Goal: Task Accomplishment & Management: Manage account settings

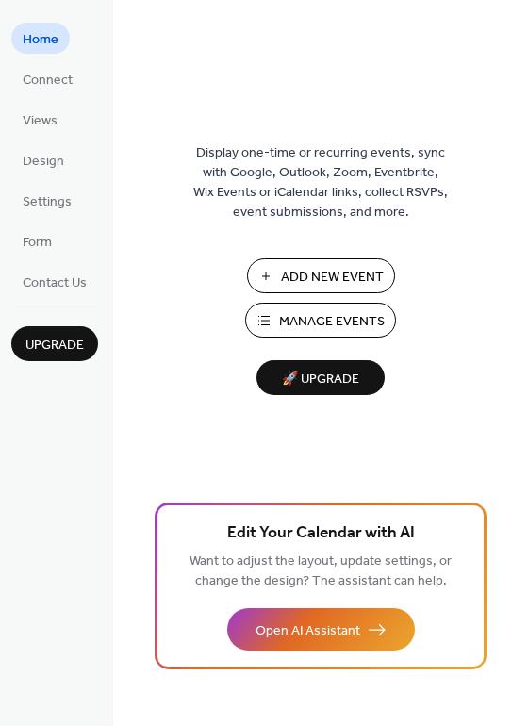
click at [302, 325] on span "Manage Events" at bounding box center [332, 322] width 106 height 20
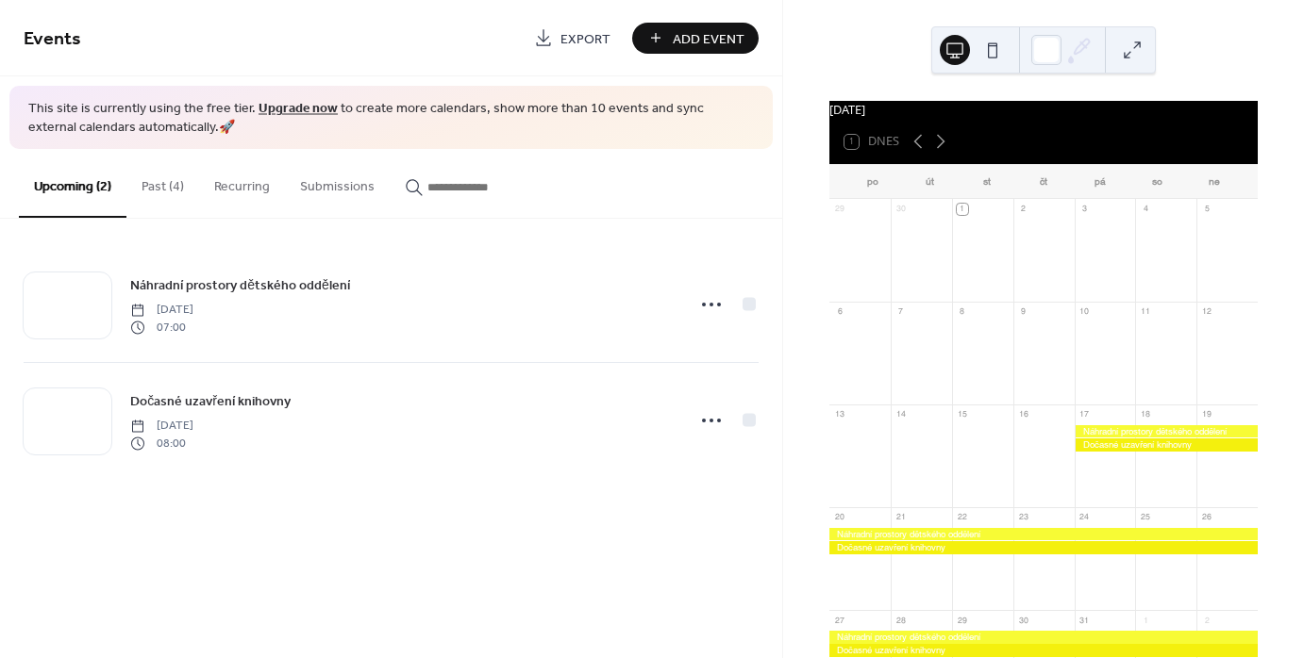
click at [145, 183] on button "Past (4)" at bounding box center [162, 182] width 73 height 67
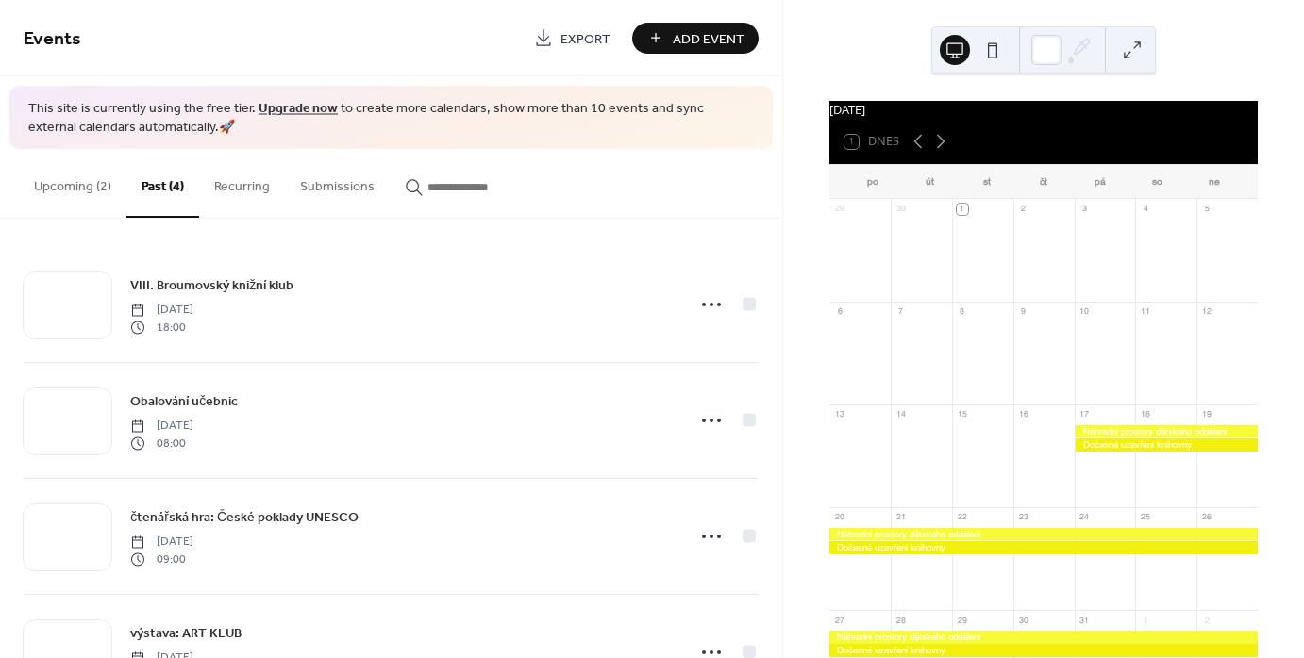
click at [61, 192] on button "Upcoming (2)" at bounding box center [73, 182] width 108 height 67
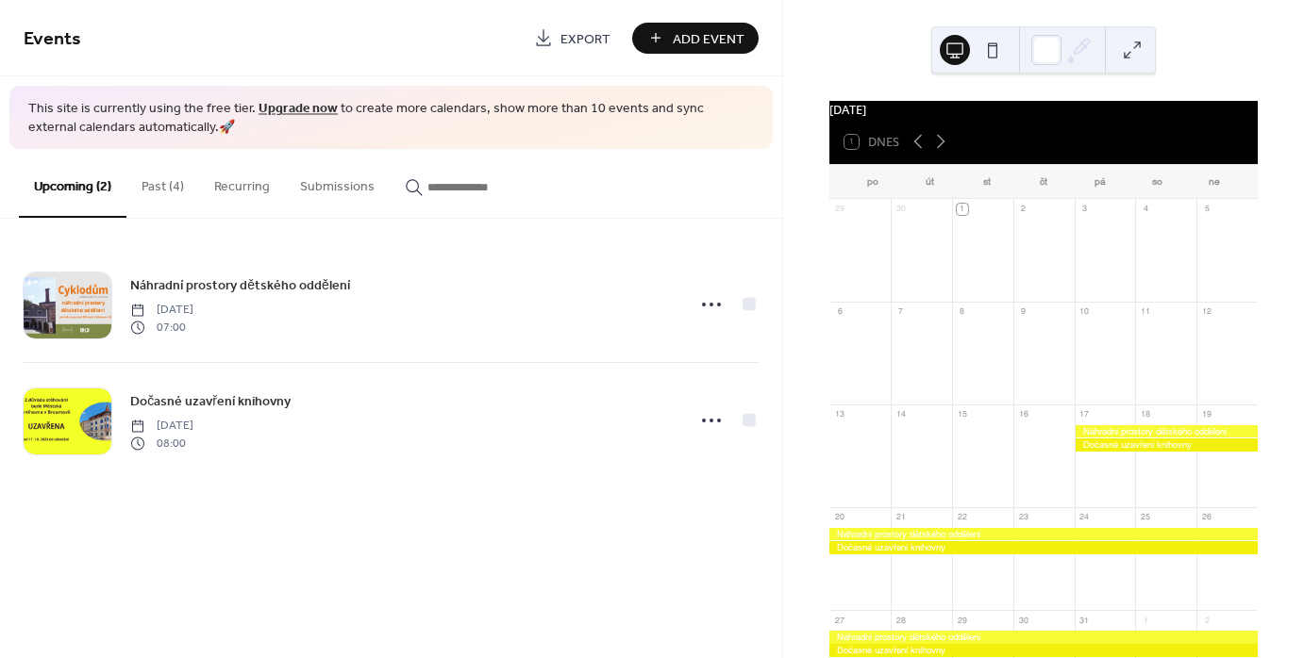
click at [156, 178] on button "Past (4)" at bounding box center [162, 182] width 73 height 67
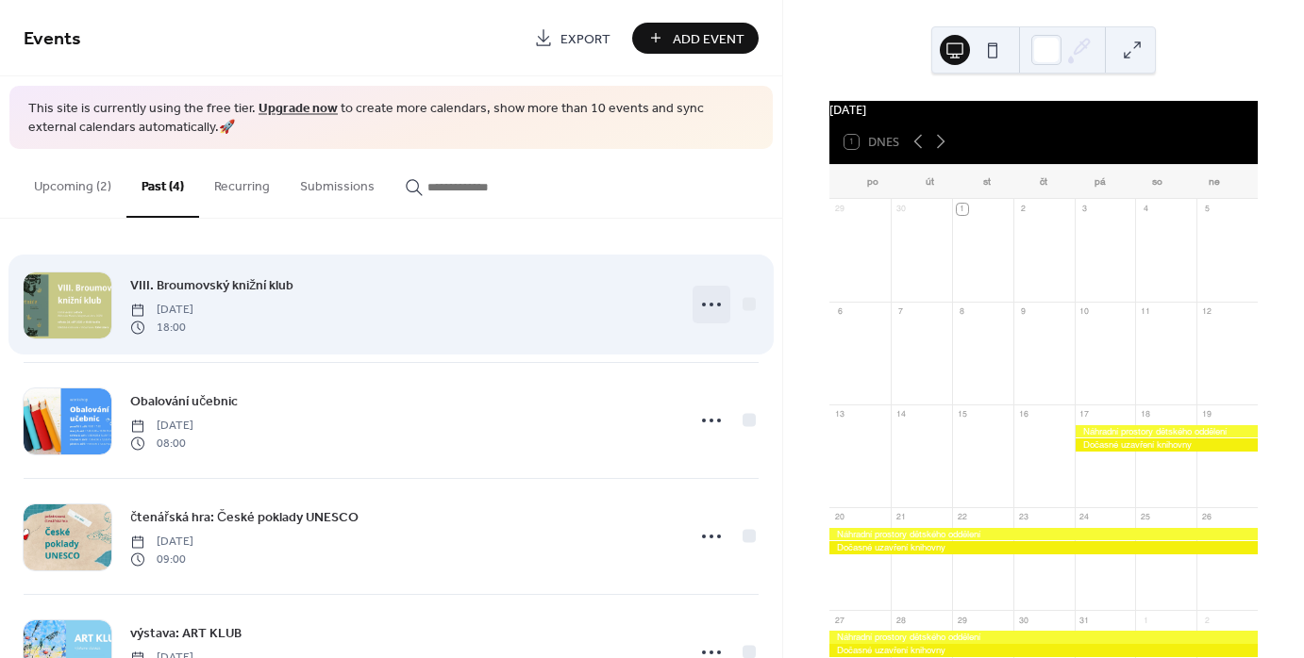
click at [692, 309] on div at bounding box center [711, 305] width 38 height 38
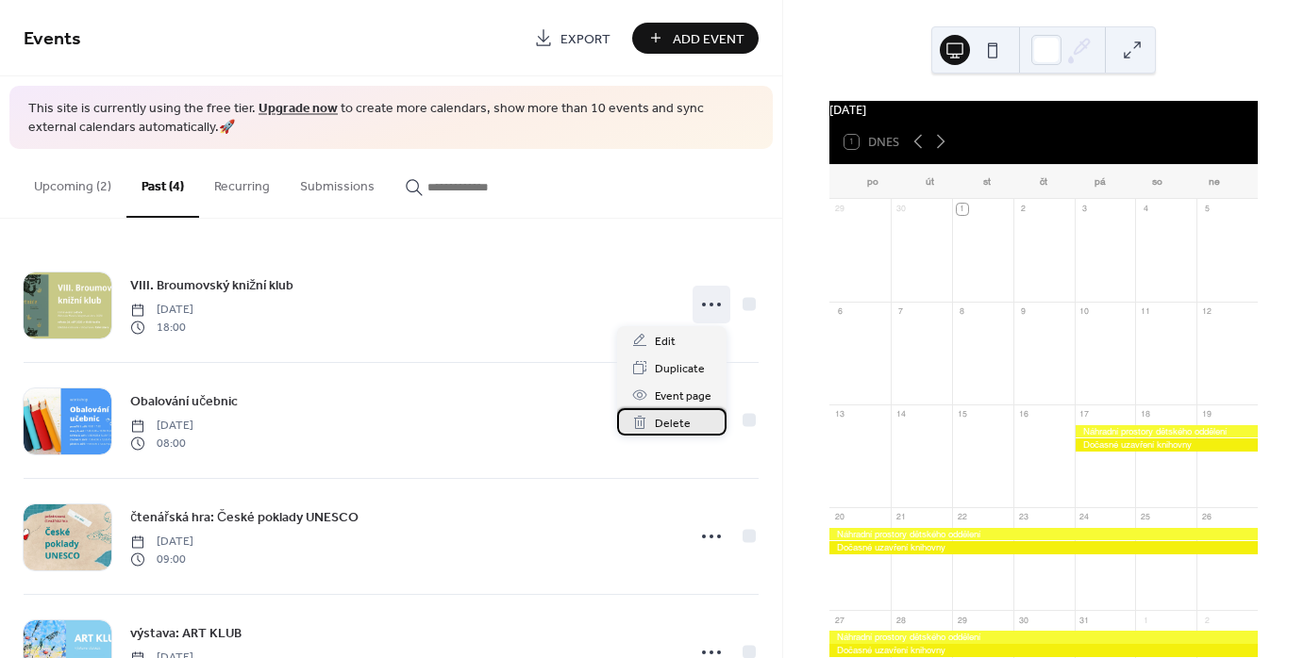
click at [646, 425] on icon at bounding box center [639, 422] width 15 height 15
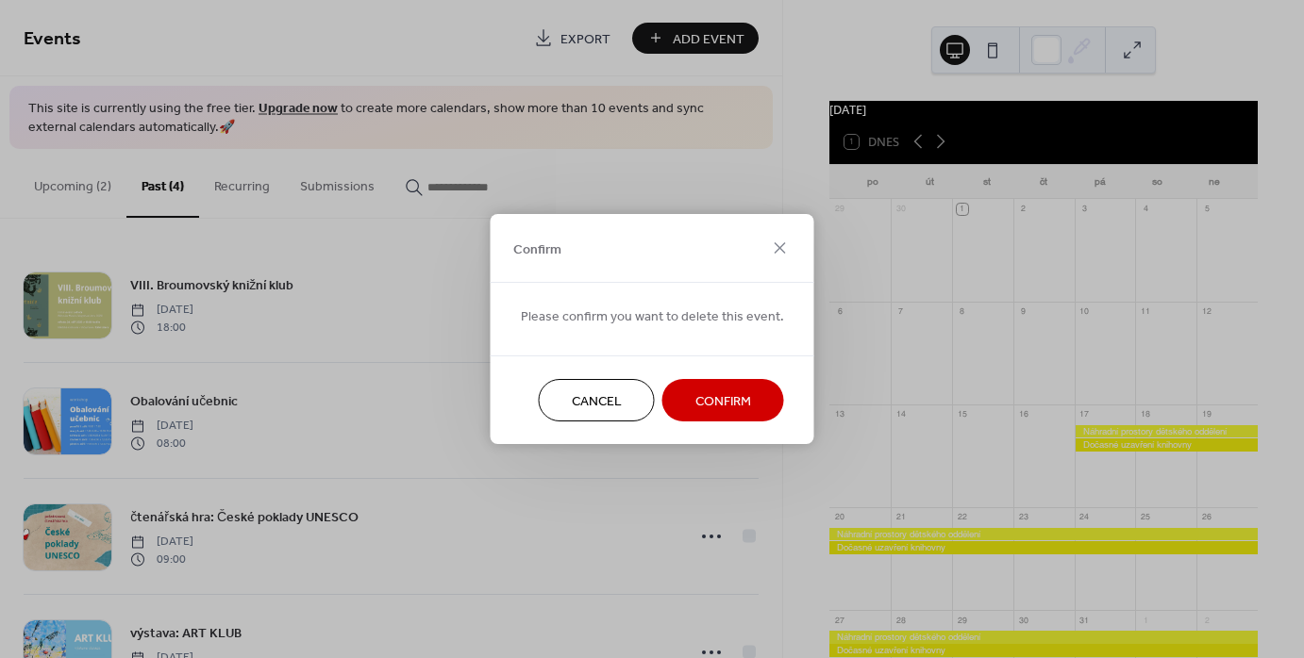
click at [695, 406] on span "Confirm" at bounding box center [723, 402] width 56 height 20
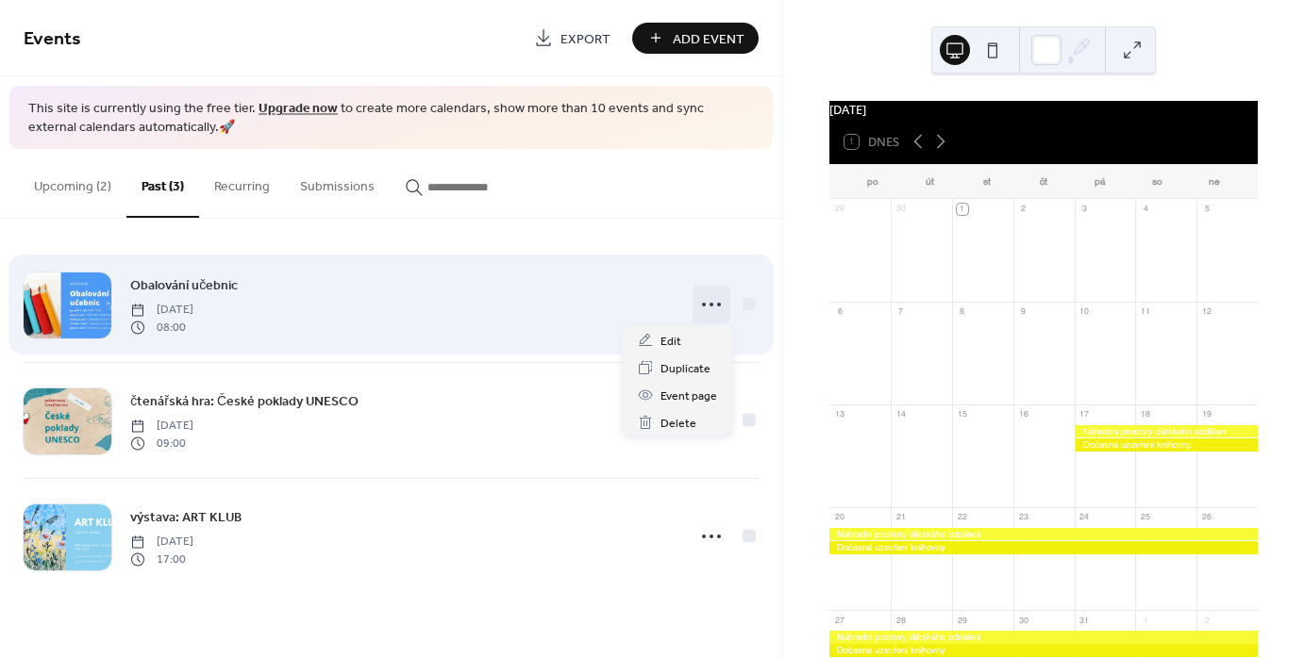
click at [713, 308] on icon at bounding box center [711, 305] width 30 height 30
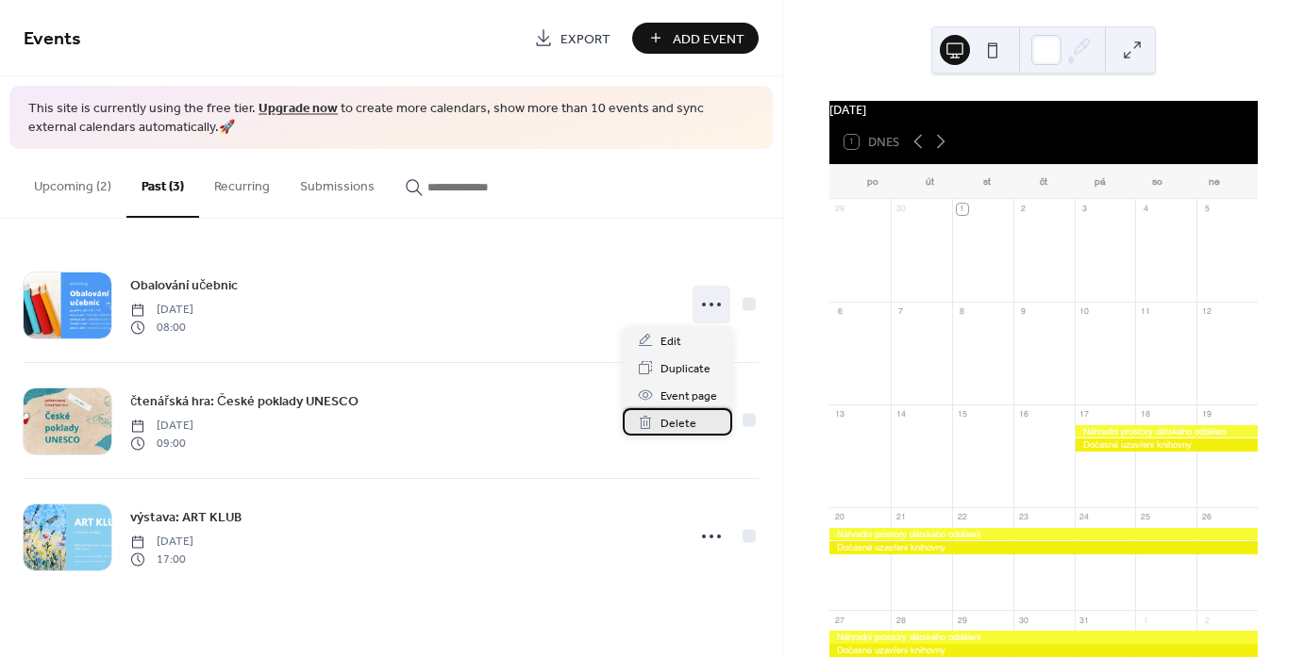
click at [662, 423] on span "Delete" at bounding box center [678, 424] width 36 height 20
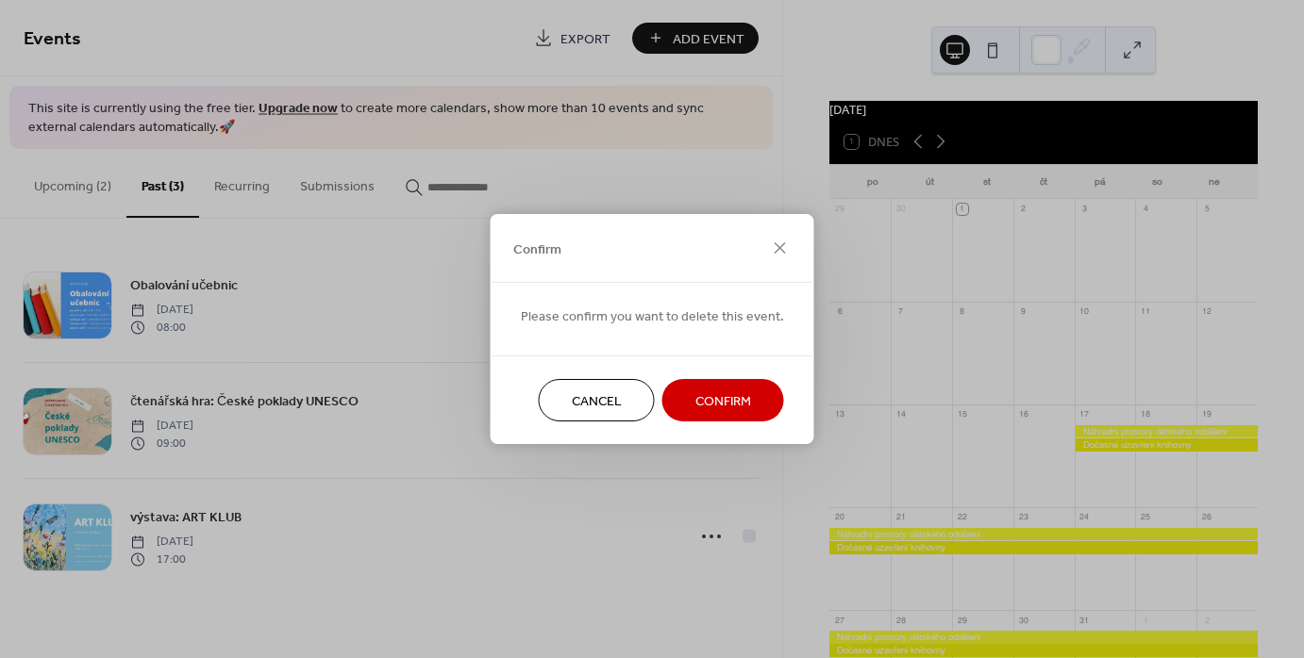
click at [735, 405] on span "Confirm" at bounding box center [723, 402] width 56 height 20
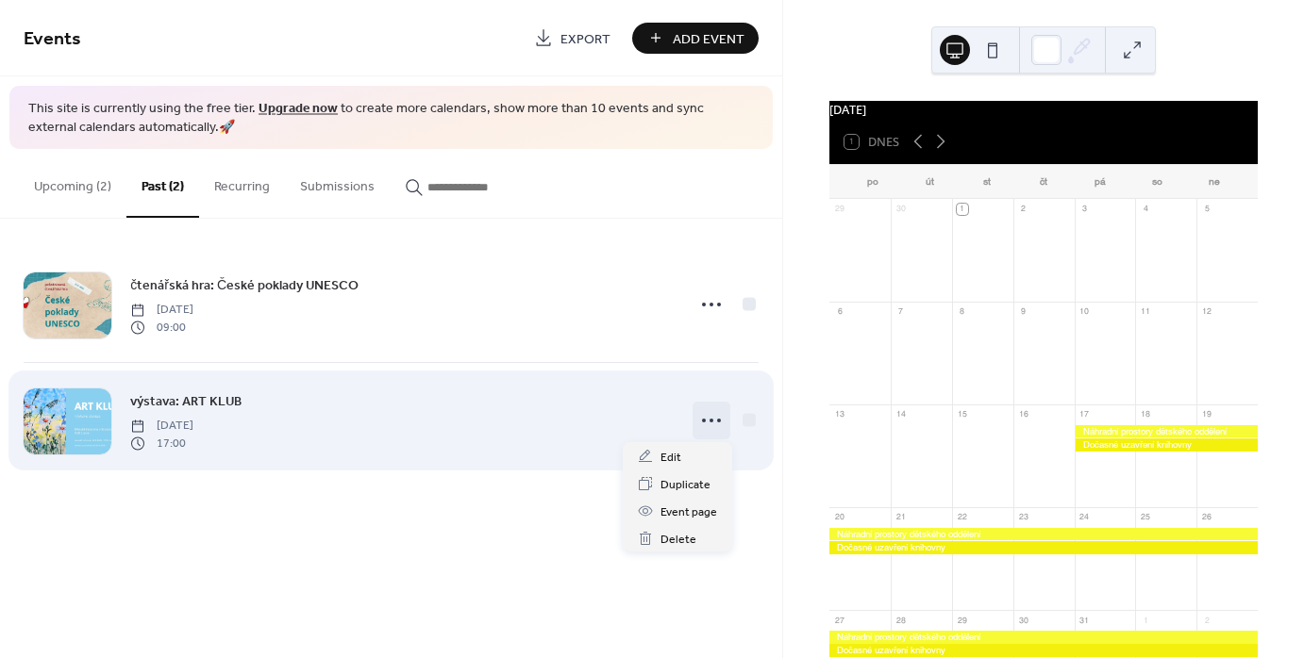
click at [725, 425] on icon at bounding box center [711, 421] width 30 height 30
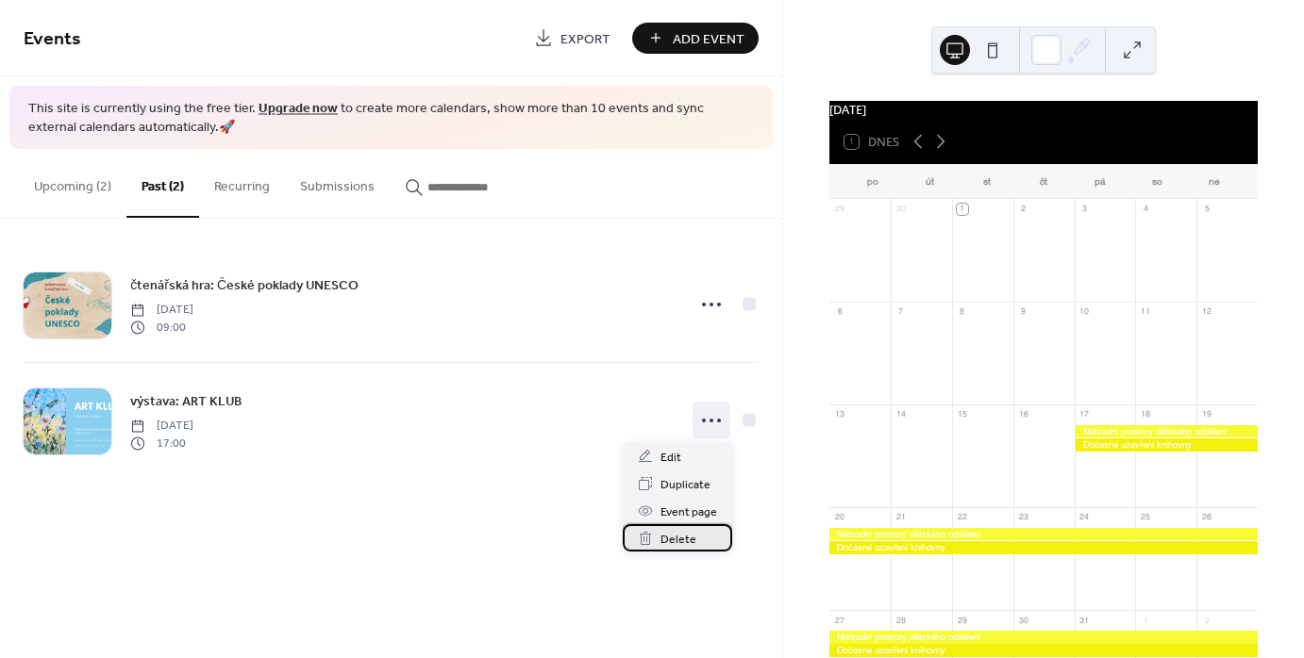
click at [663, 543] on span "Delete" at bounding box center [678, 540] width 36 height 20
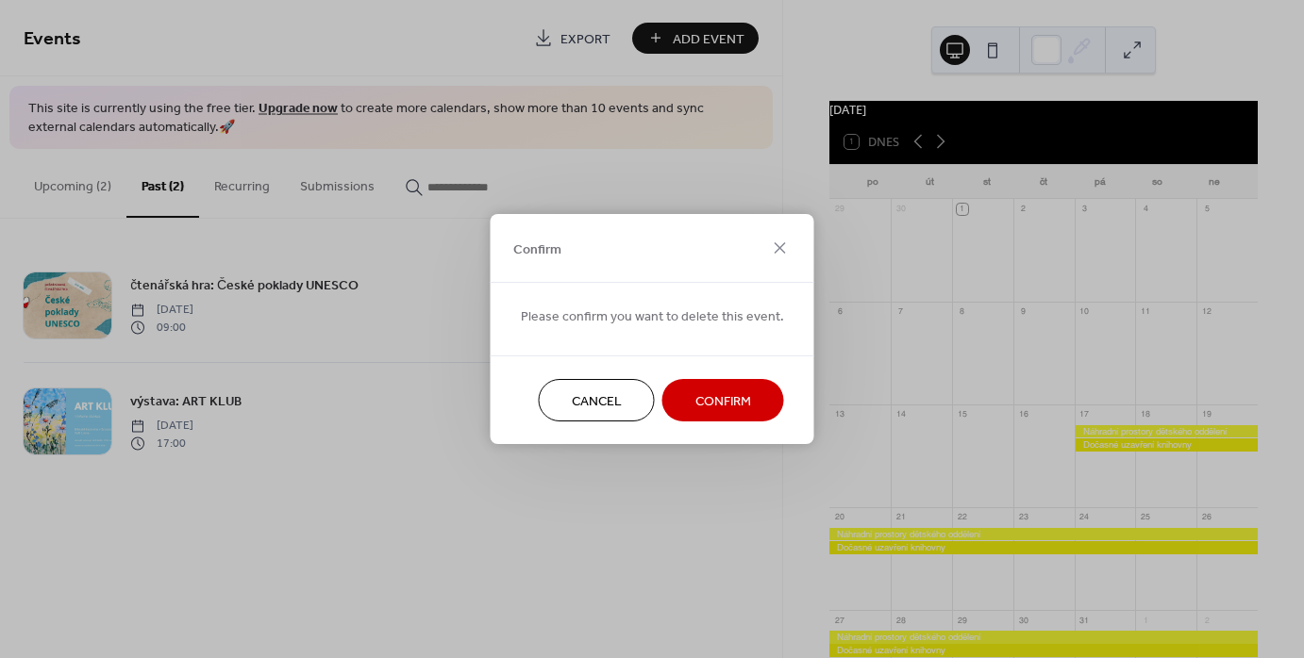
click at [739, 403] on span "Confirm" at bounding box center [723, 402] width 56 height 20
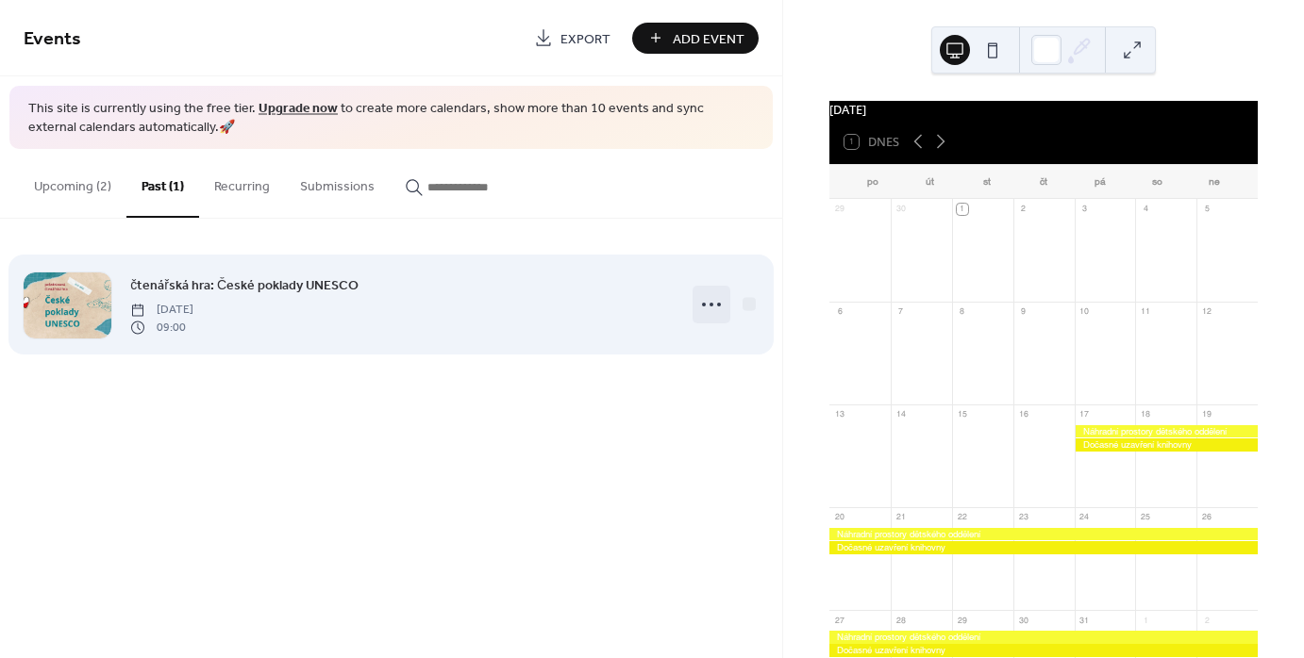
click at [710, 302] on icon at bounding box center [711, 305] width 30 height 30
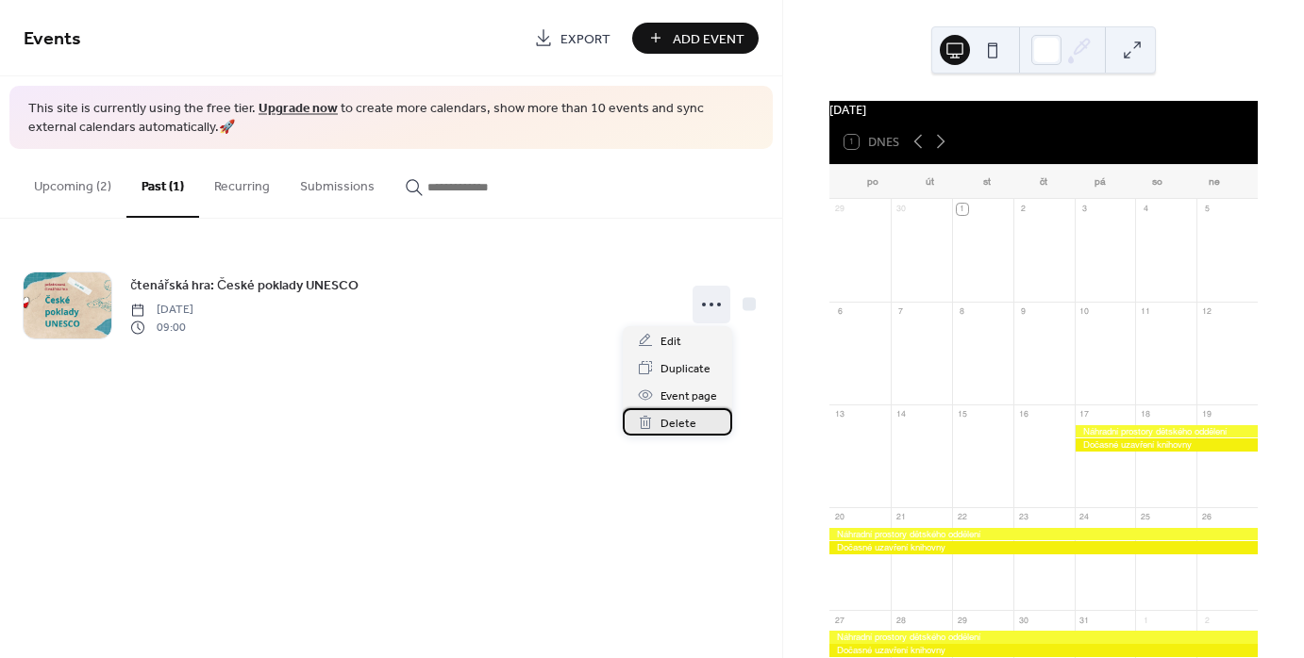
click at [675, 433] on span "Delete" at bounding box center [678, 424] width 36 height 20
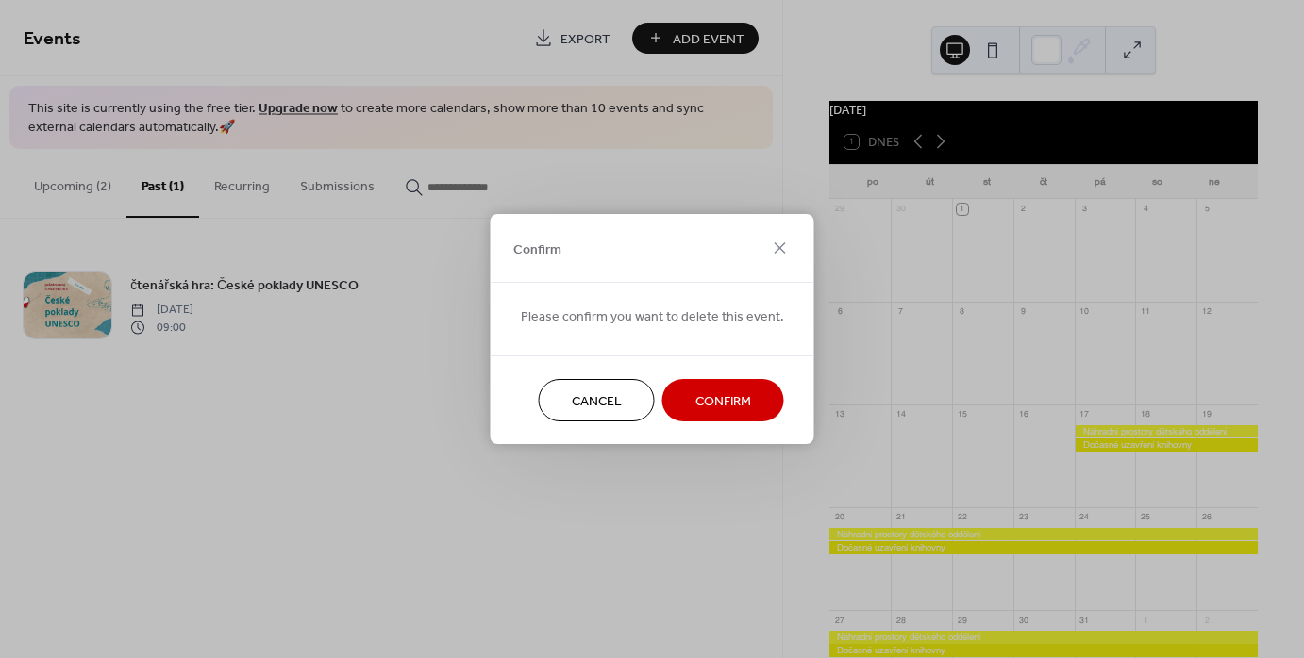
click at [708, 398] on span "Confirm" at bounding box center [723, 402] width 56 height 20
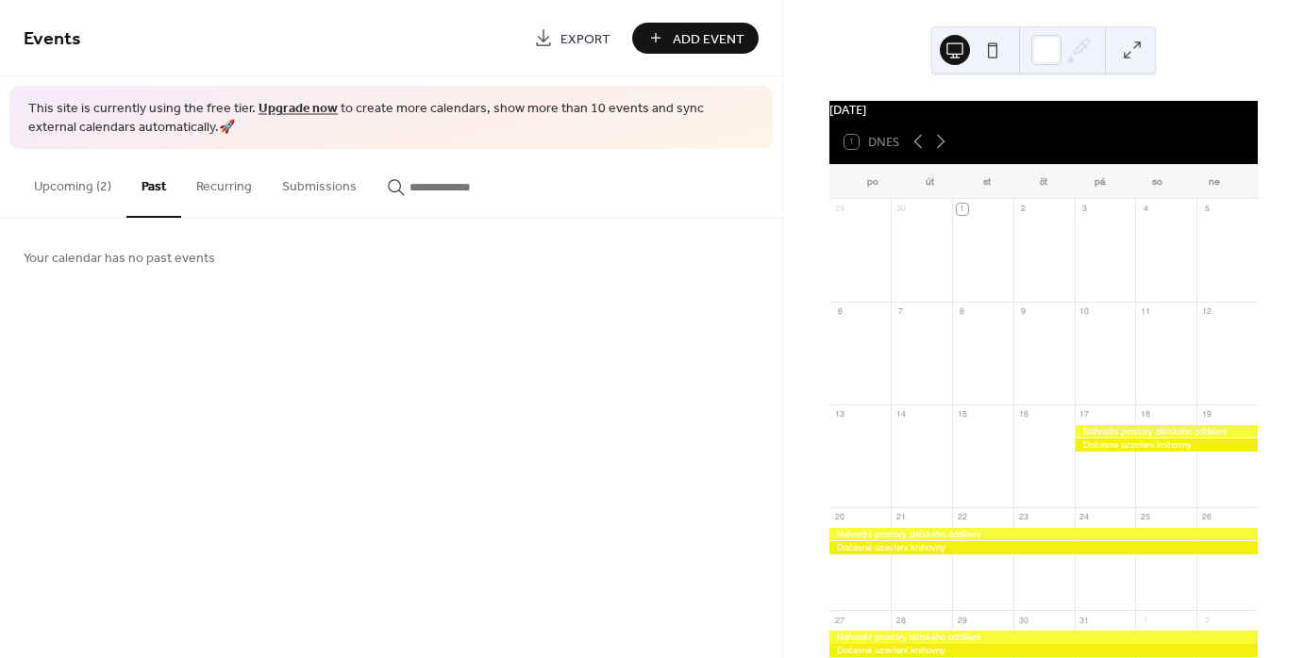
click at [75, 183] on button "Upcoming (2)" at bounding box center [73, 182] width 108 height 67
